Goal: Transaction & Acquisition: Purchase product/service

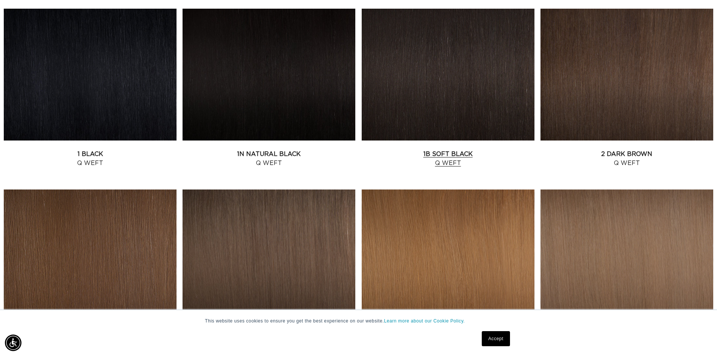
scroll to position [0, 664]
click at [484, 149] on link "1B Soft Black Q Weft" at bounding box center [448, 158] width 173 height 18
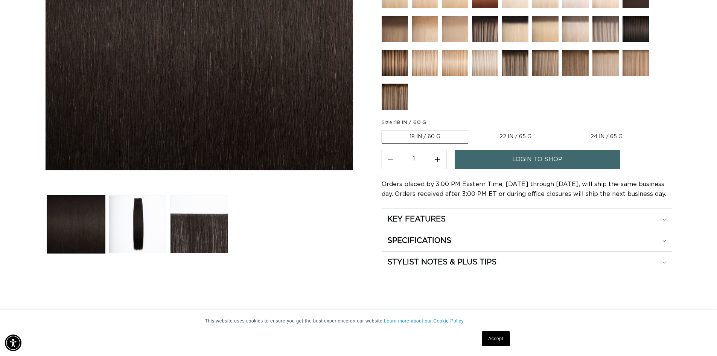
scroll to position [0, 1327]
